Goal: Task Accomplishment & Management: Manage account settings

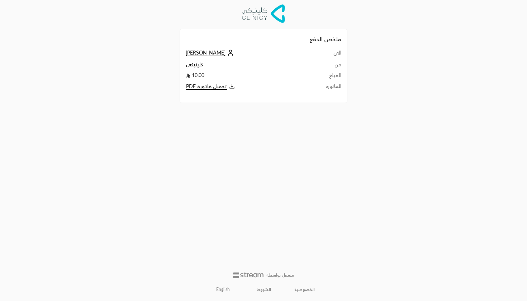
click at [224, 292] on link "English" at bounding box center [223, 289] width 22 height 11
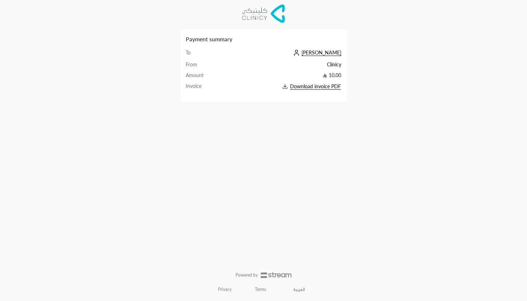
click at [330, 52] on span "[PERSON_NAME]" at bounding box center [322, 53] width 40 height 6
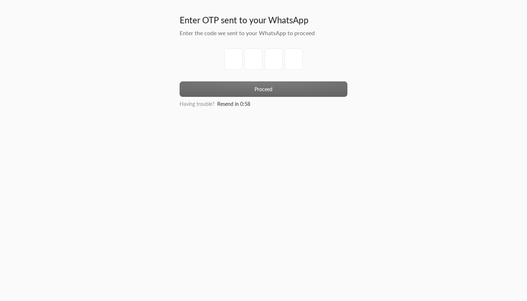
click at [236, 60] on input "tel" at bounding box center [234, 59] width 18 height 22
type input "8"
type input "6"
type input "8"
type input "1"
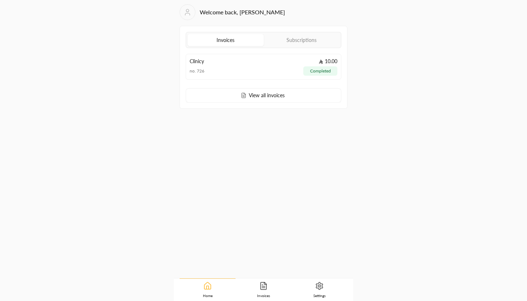
click at [309, 290] on link "Settings" at bounding box center [320, 290] width 56 height 22
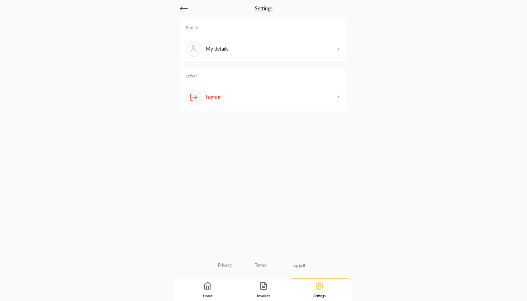
click at [341, 44] on div "Profile My details" at bounding box center [264, 41] width 168 height 44
click at [340, 47] on icon at bounding box center [339, 49] width 6 height 6
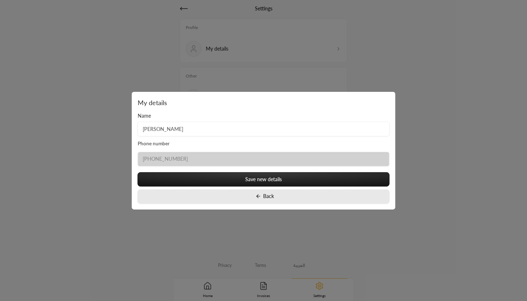
click at [282, 195] on button "Back" at bounding box center [264, 196] width 252 height 14
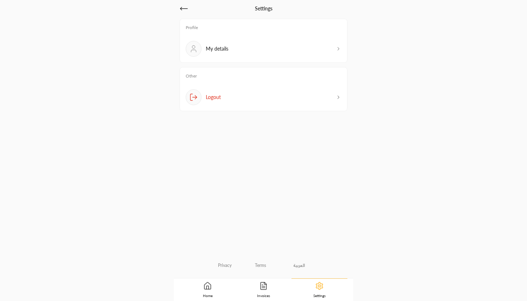
click at [261, 287] on icon at bounding box center [264, 285] width 6 height 7
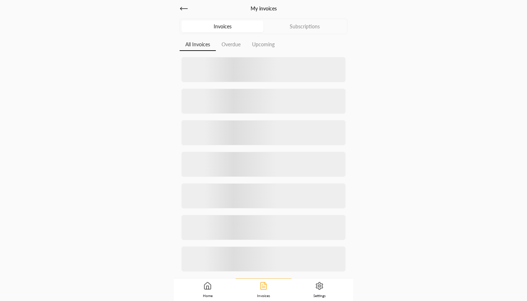
click at [215, 288] on link "Home" at bounding box center [208, 290] width 56 height 22
